Goal: Check status: Check status

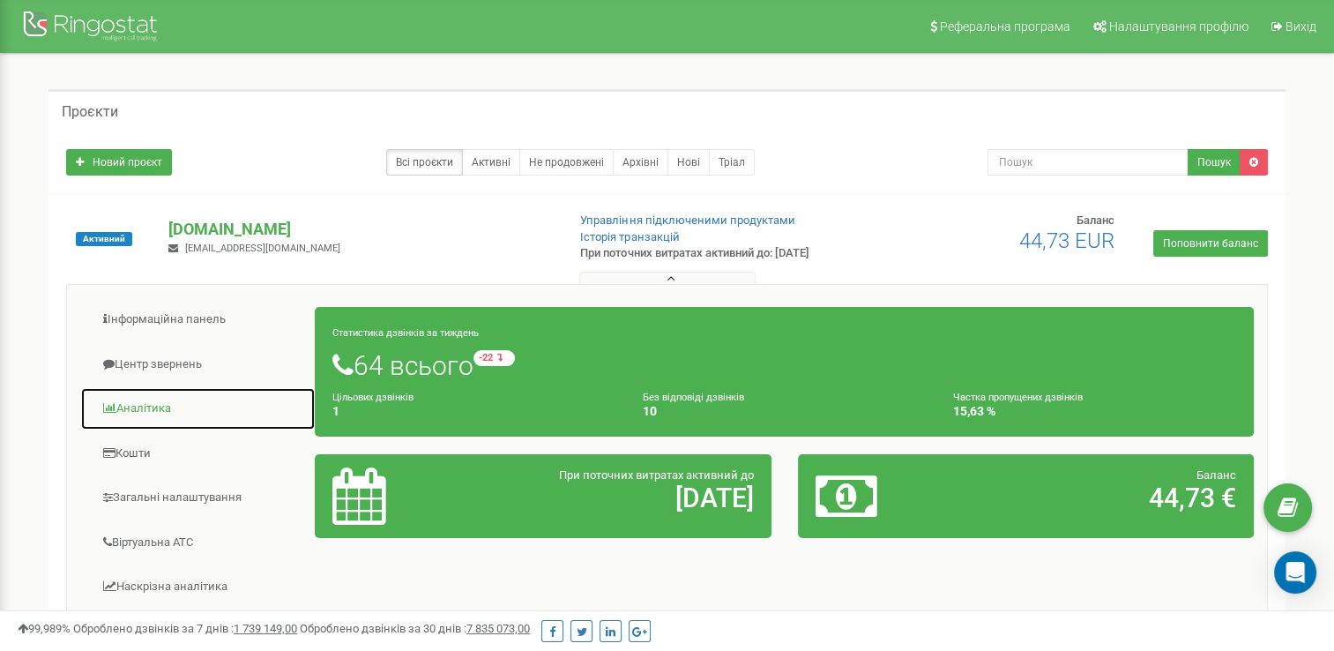
click at [168, 403] on link "Аналiтика" at bounding box center [197, 408] width 235 height 43
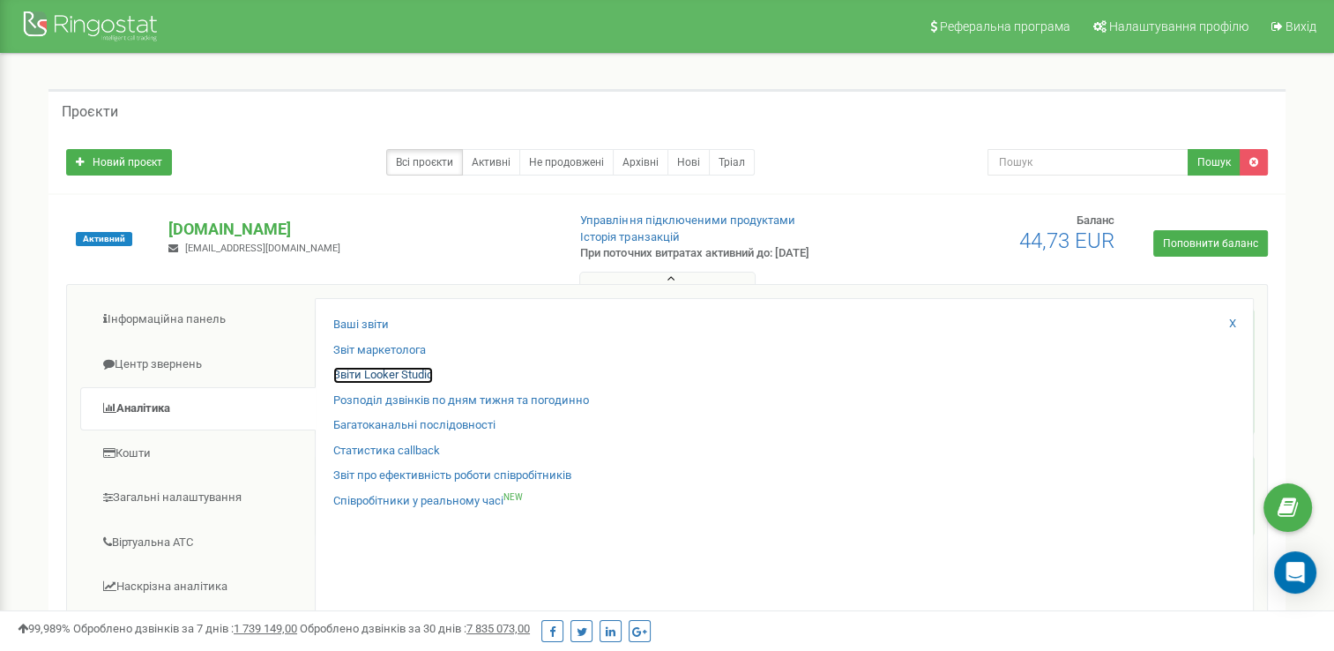
click at [389, 369] on link "Звіти Looker Studio" at bounding box center [383, 375] width 100 height 17
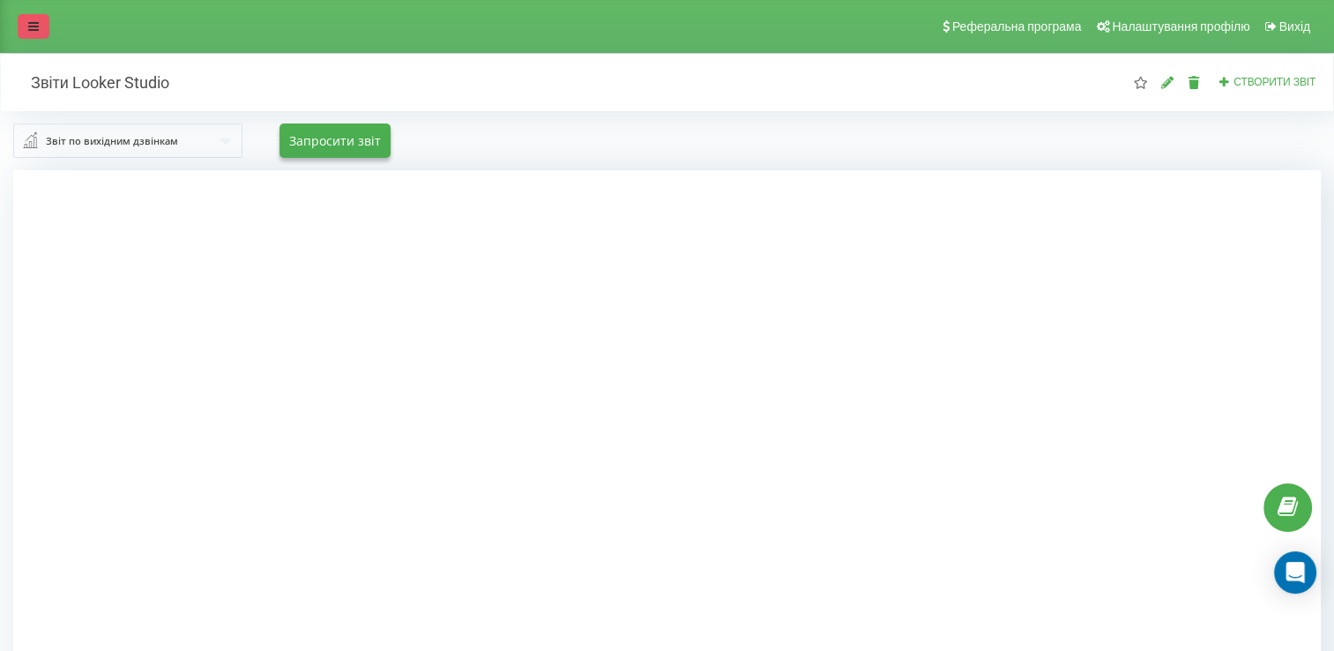
click at [37, 26] on icon at bounding box center [33, 26] width 11 height 12
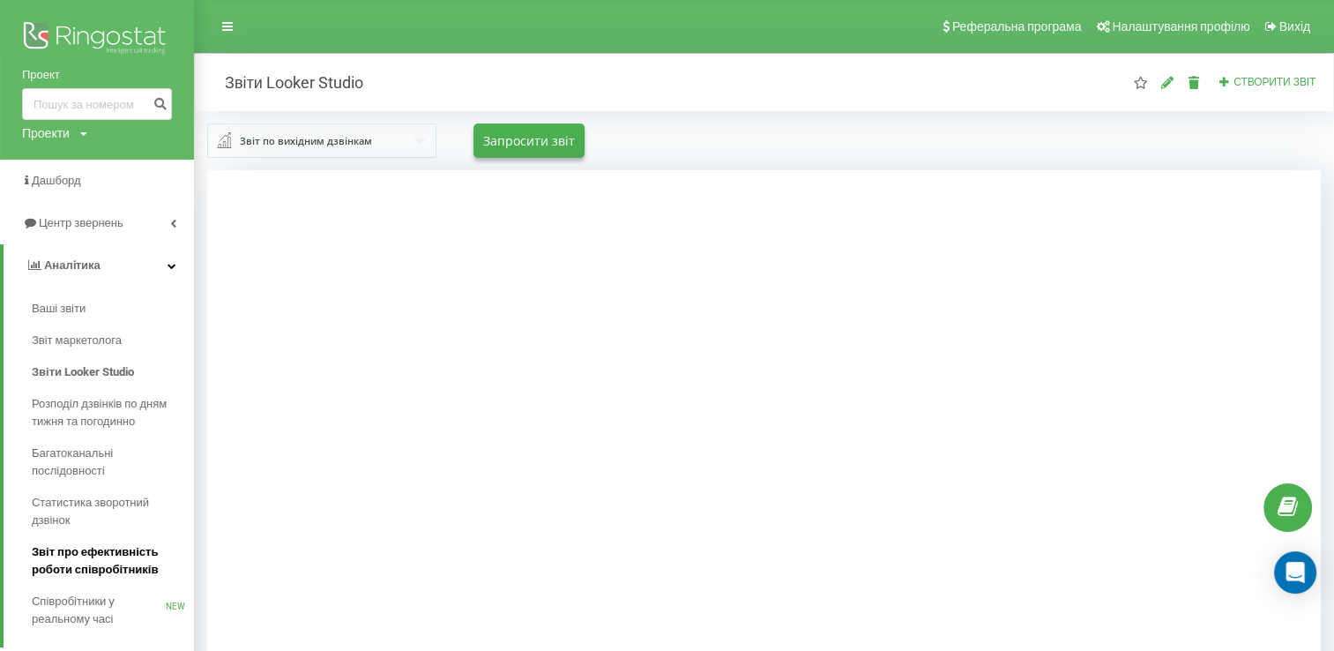
click at [120, 553] on span "Звіт про ефективність роботи співробітників" at bounding box center [108, 560] width 153 height 35
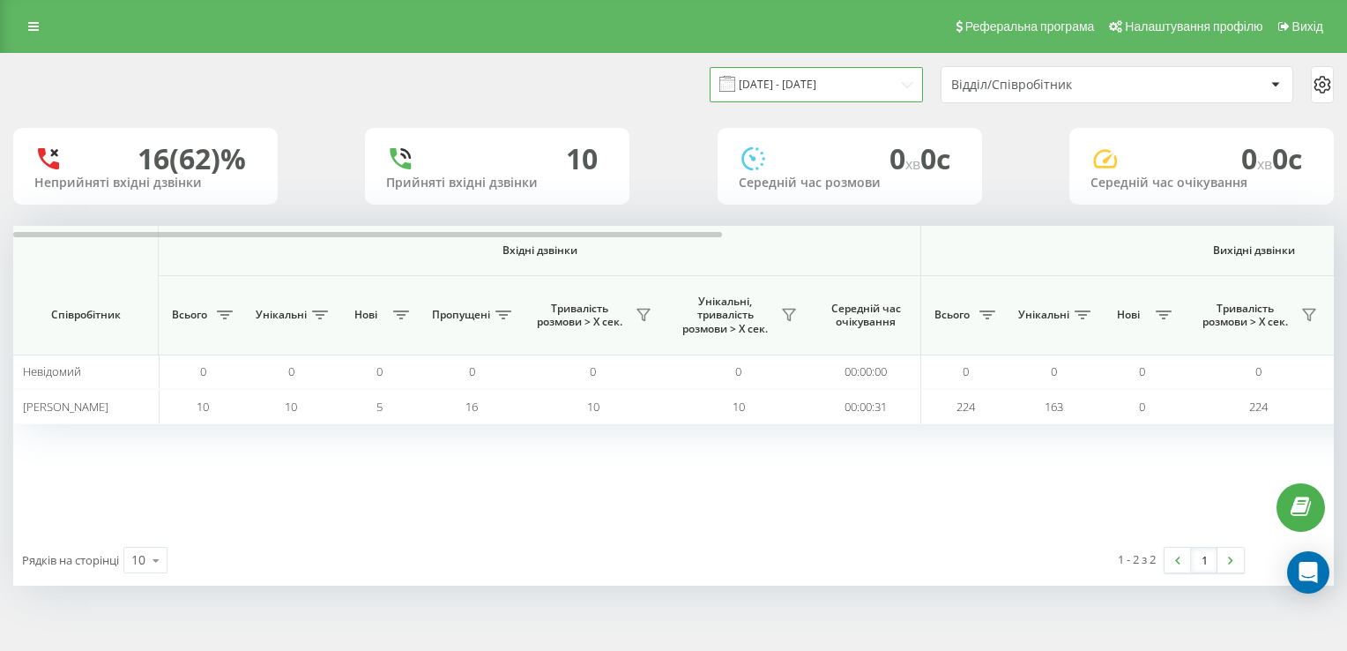
click at [844, 93] on input "[DATE] - [DATE]" at bounding box center [816, 84] width 213 height 34
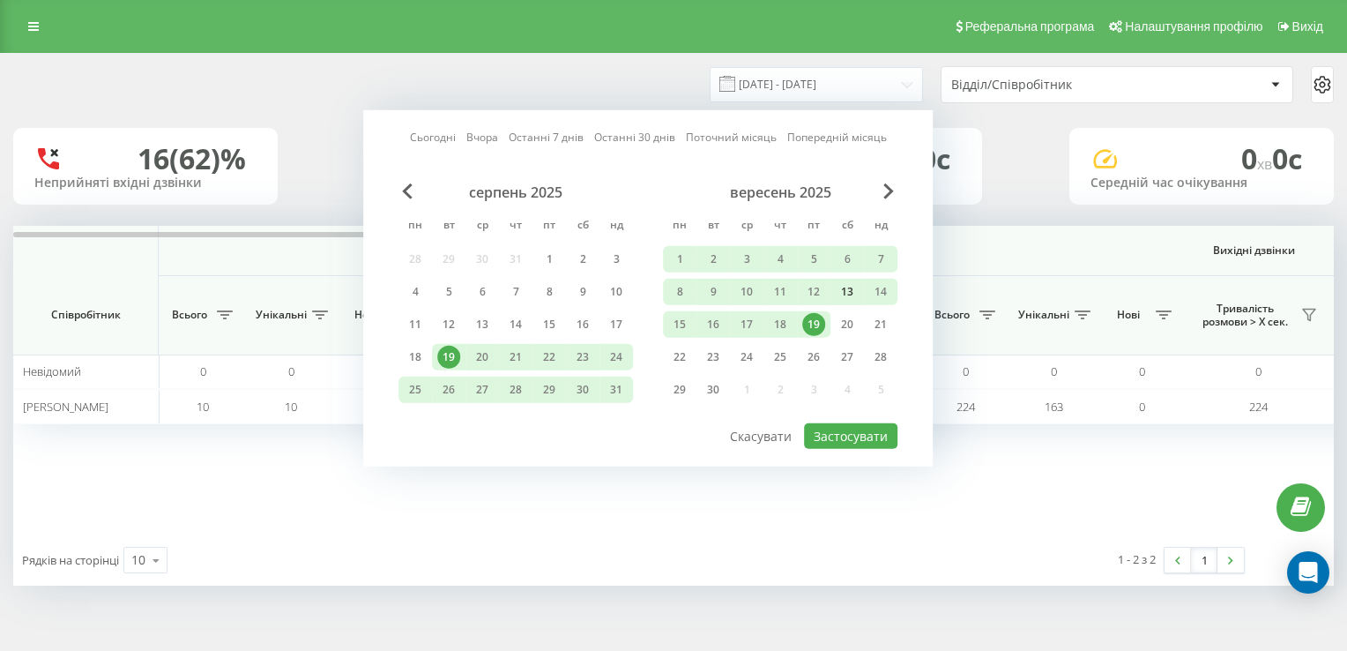
click at [846, 288] on div "13" at bounding box center [847, 291] width 23 height 23
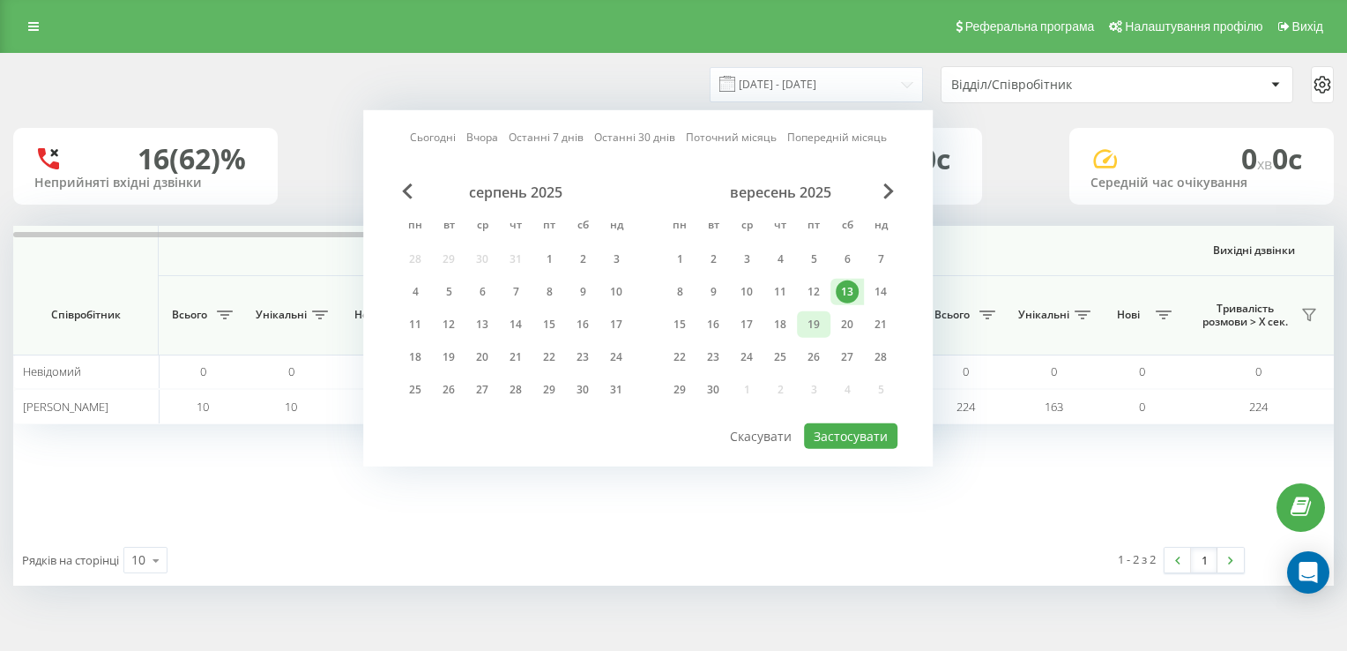
click at [822, 314] on div "19" at bounding box center [813, 324] width 23 height 23
click at [846, 435] on button "Застосувати" at bounding box center [850, 436] width 93 height 26
type input "[DATE] - [DATE]"
